Goal: Task Accomplishment & Management: Use online tool/utility

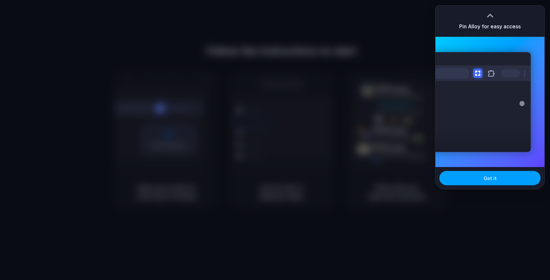
click at [482, 174] on button "Got it" at bounding box center [489, 178] width 101 height 14
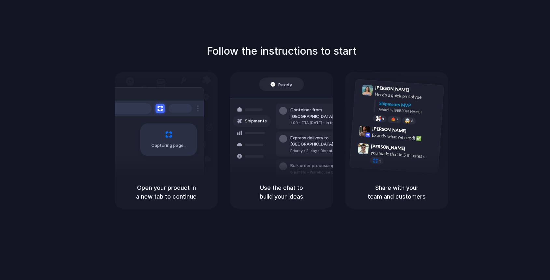
click at [510, 40] on div "Follow the instructions to start Capturing page Open your product in a new tab …" at bounding box center [281, 146] width 563 height 293
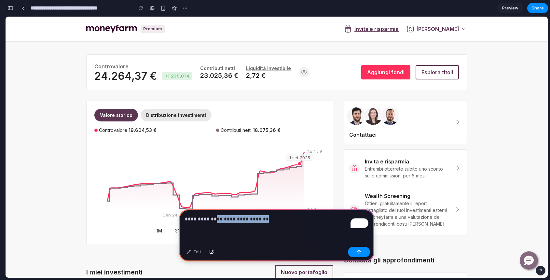
drag, startPoint x: 260, startPoint y: 217, endPoint x: 213, endPoint y: 222, distance: 46.8
click at [213, 222] on p "**********" at bounding box center [276, 219] width 183 height 8
click at [367, 251] on button "button" at bounding box center [359, 252] width 22 height 10
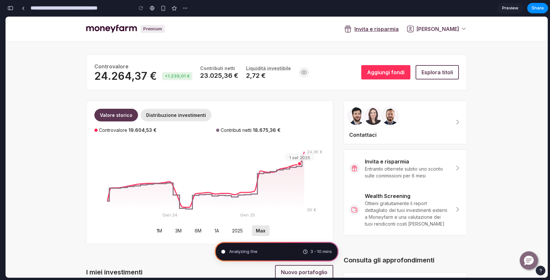
type input "**********"
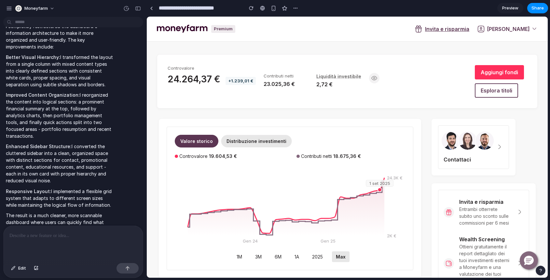
scroll to position [268, 0]
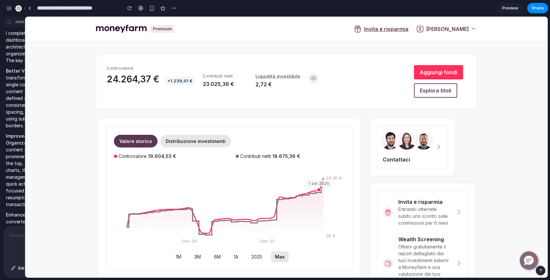
drag, startPoint x: 145, startPoint y: 108, endPoint x: 25, endPoint y: 115, distance: 120.2
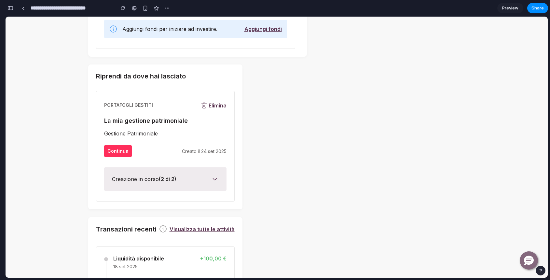
scroll to position [793, 0]
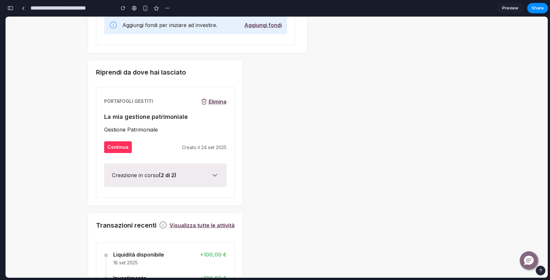
click at [210, 100] on span "Elimina" at bounding box center [218, 101] width 18 height 7
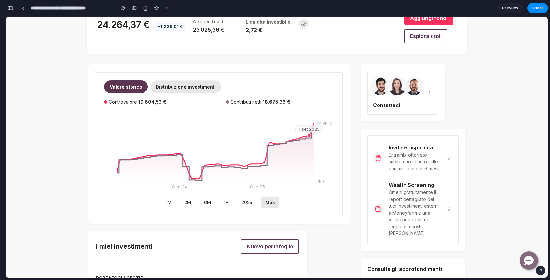
scroll to position [19, 0]
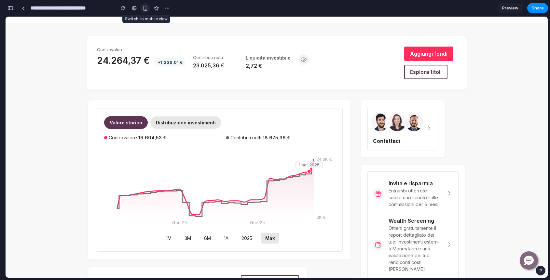
click at [146, 6] on div "button" at bounding box center [145, 9] width 6 height 6
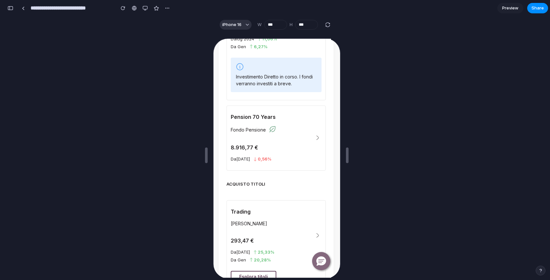
scroll to position [841, 0]
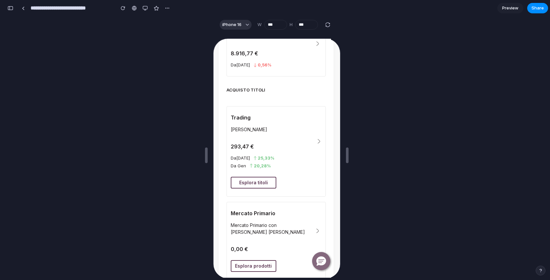
click at [313, 143] on button "button" at bounding box center [317, 141] width 8 height 55
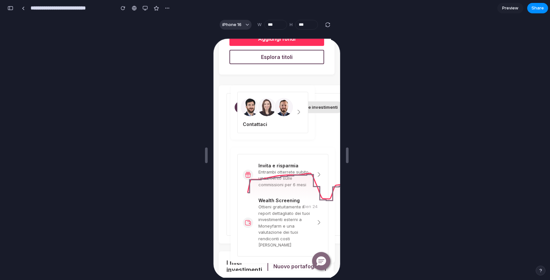
scroll to position [0, 0]
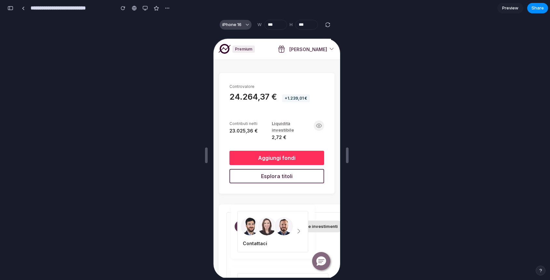
click at [243, 23] on button "iPhone 16" at bounding box center [236, 25] width 32 height 10
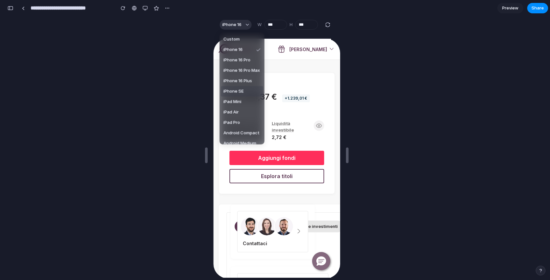
click at [184, 67] on div "Custom iPhone 16 iPhone 16 Pro iPhone 16 Pro Max iPhone 16 Plus iPhone SE iPad …" at bounding box center [275, 140] width 550 height 280
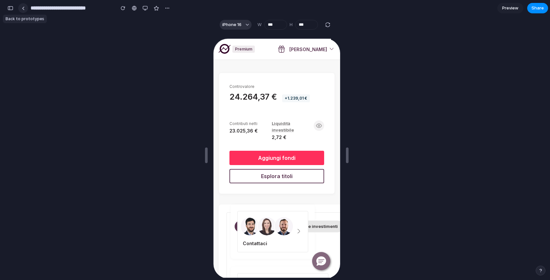
click at [23, 9] on div at bounding box center [23, 9] width 3 height 4
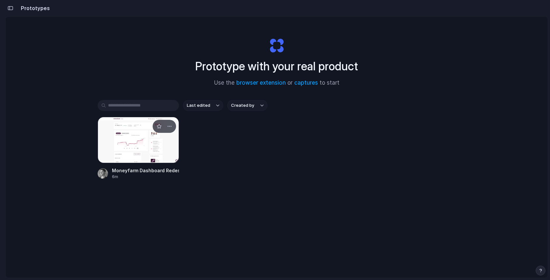
click at [160, 147] on div at bounding box center [138, 140] width 81 height 46
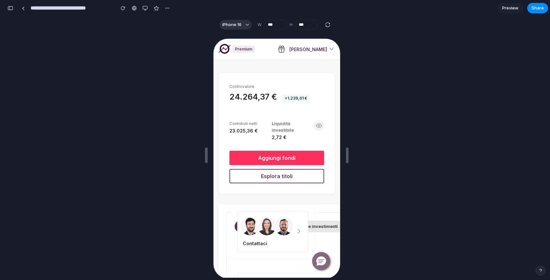
click at [515, 9] on span "Preview" at bounding box center [510, 8] width 16 height 7
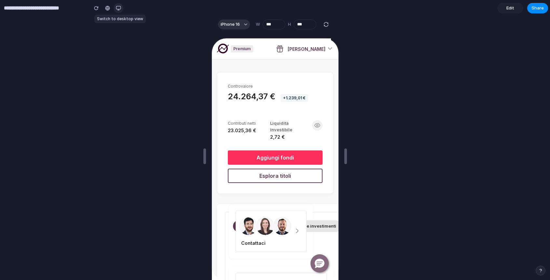
click at [121, 6] on div "button" at bounding box center [118, 8] width 5 height 5
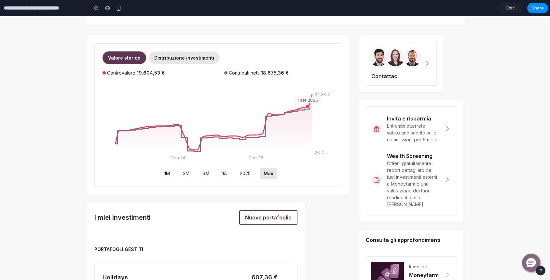
scroll to position [100, 0]
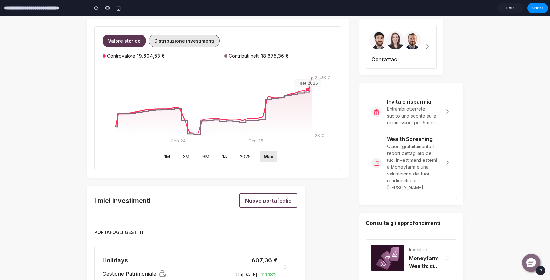
click at [180, 42] on p "Distribuzione investimenti" at bounding box center [184, 40] width 60 height 7
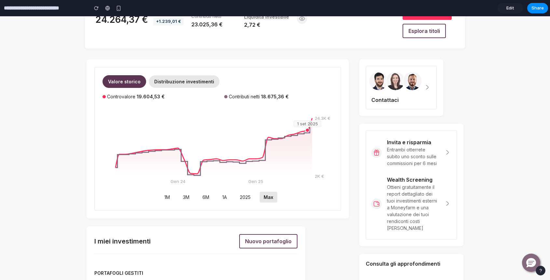
scroll to position [32, 0]
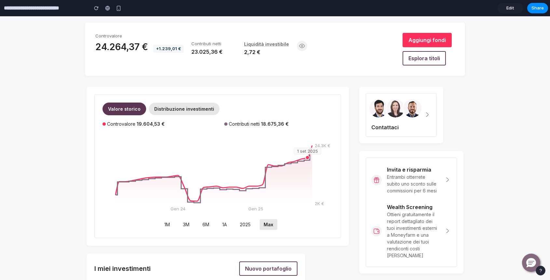
drag, startPoint x: 307, startPoint y: 156, endPoint x: 272, endPoint y: 164, distance: 36.5
click at [272, 164] on g "2K € 24.3K € gen 24 gen 25 1 set 2025" at bounding box center [222, 177] width 215 height 68
click at [249, 222] on span "2025" at bounding box center [245, 225] width 11 height 6
click at [215, 224] on div "1M 3M 6M 1A 2025 Max" at bounding box center [217, 224] width 119 height 11
click at [388, 108] on img at bounding box center [395, 108] width 18 height 18
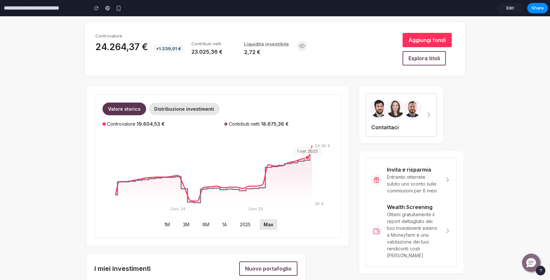
scroll to position [0, 0]
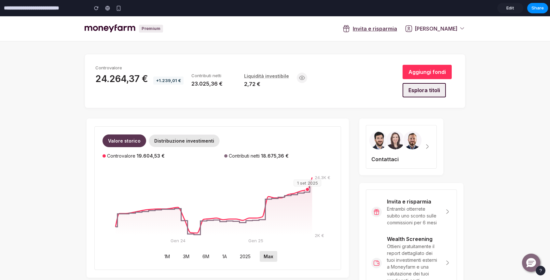
click at [433, 88] on span "Esplora titoli" at bounding box center [424, 90] width 32 height 7
click at [431, 63] on section "Controvalore 24.264,37 € +1.239,01 € Contributi netti 23.025,36 € Liquidità inv…" at bounding box center [275, 81] width 381 height 54
click at [431, 67] on button "Aggiungi fondi" at bounding box center [426, 72] width 49 height 14
click at [426, 28] on link "[PERSON_NAME]" at bounding box center [435, 29] width 43 height 8
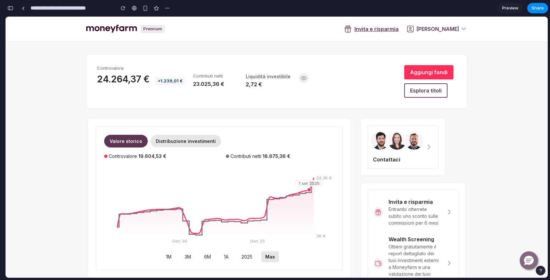
click at [12, 7] on div "button" at bounding box center [10, 8] width 6 height 5
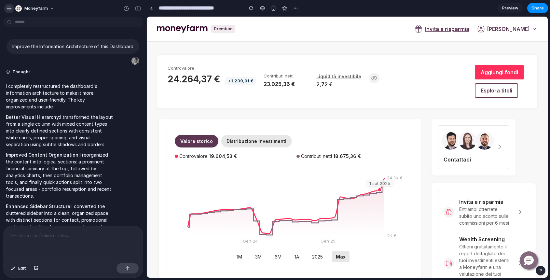
click at [7, 7] on div "button" at bounding box center [9, 9] width 6 height 6
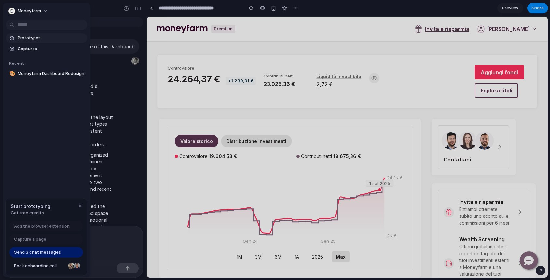
click at [37, 41] on link "Prototypes" at bounding box center [46, 38] width 81 height 10
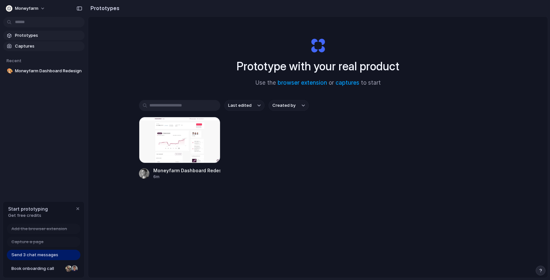
click at [30, 46] on span "Captures" at bounding box center [48, 46] width 67 height 7
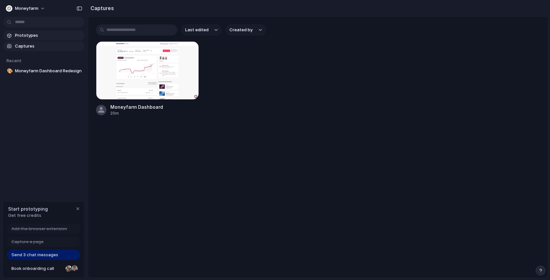
click at [30, 35] on span "Prototypes" at bounding box center [48, 35] width 67 height 7
